Goal: Navigation & Orientation: Find specific page/section

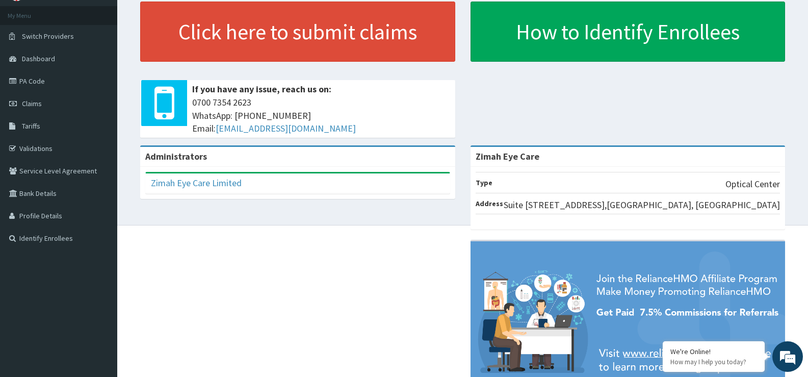
scroll to position [102, 0]
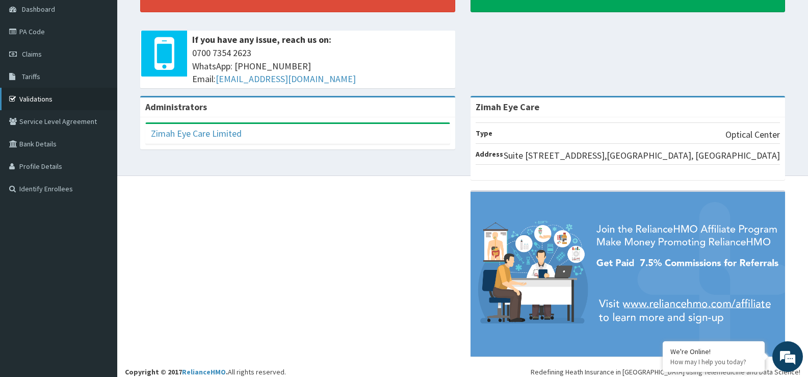
click at [53, 106] on link "Validations" at bounding box center [58, 99] width 117 height 22
